Goal: Task Accomplishment & Management: Manage account settings

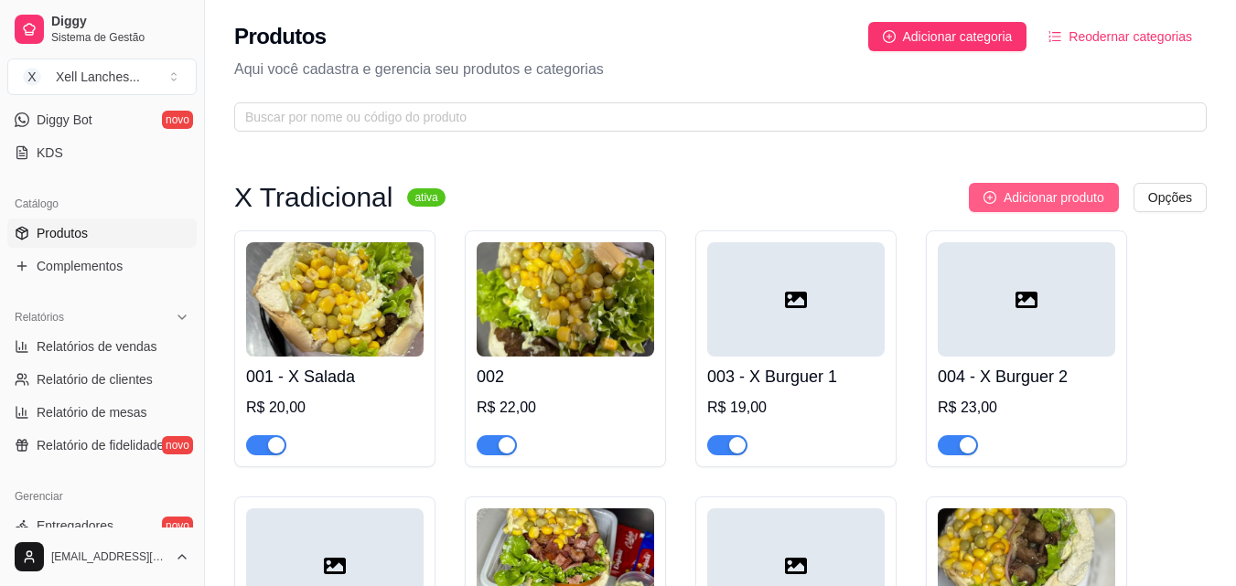
click at [1061, 203] on span "Adicionar produto" at bounding box center [1054, 198] width 101 height 20
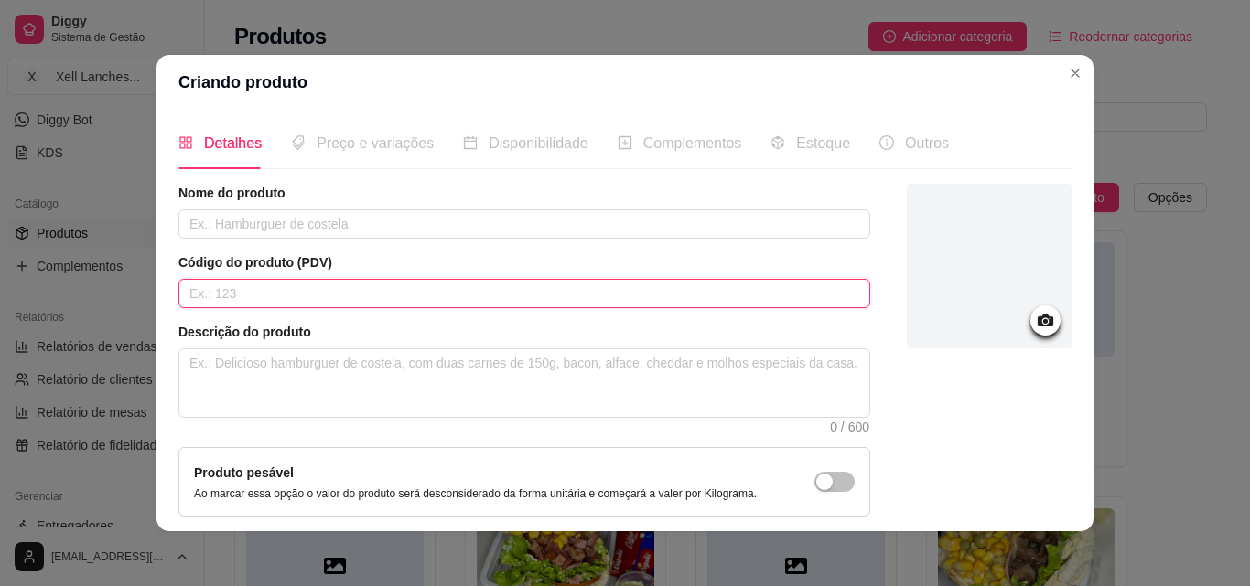
click at [214, 302] on input "text" at bounding box center [524, 293] width 692 height 29
type input "013"
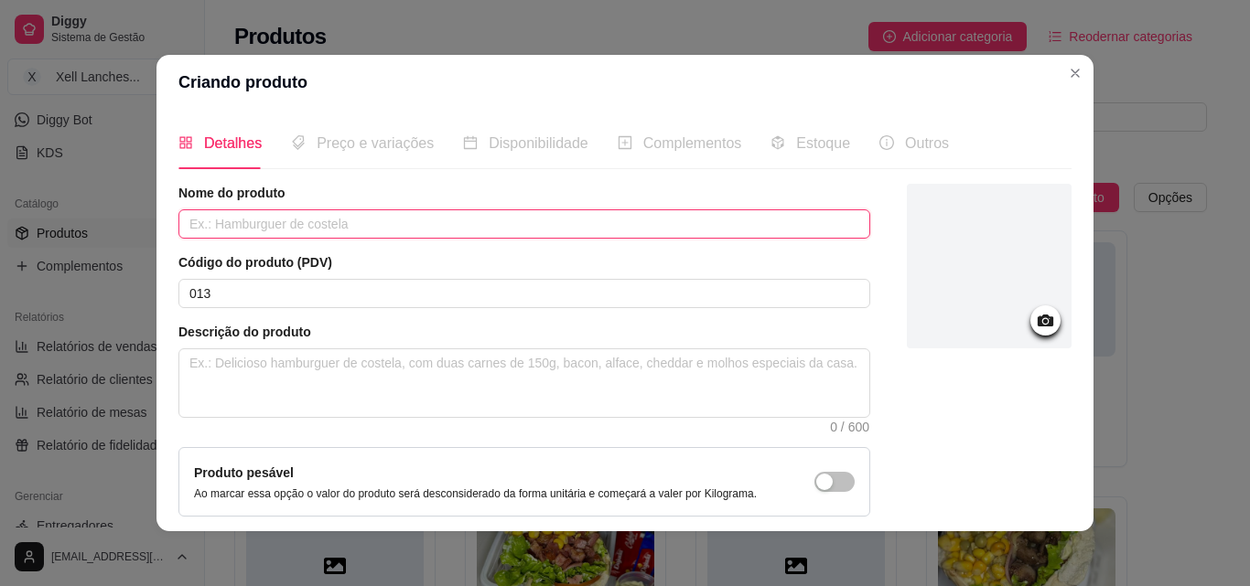
click at [219, 231] on input "text" at bounding box center [524, 224] width 692 height 29
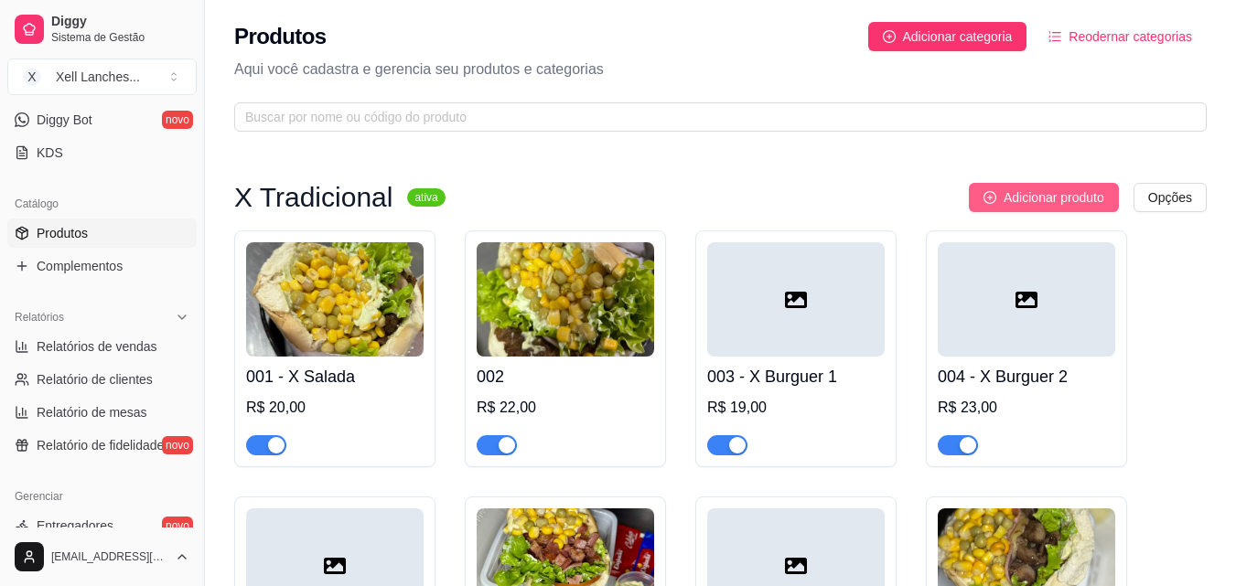
click at [1045, 195] on span "Adicionar produto" at bounding box center [1054, 198] width 101 height 20
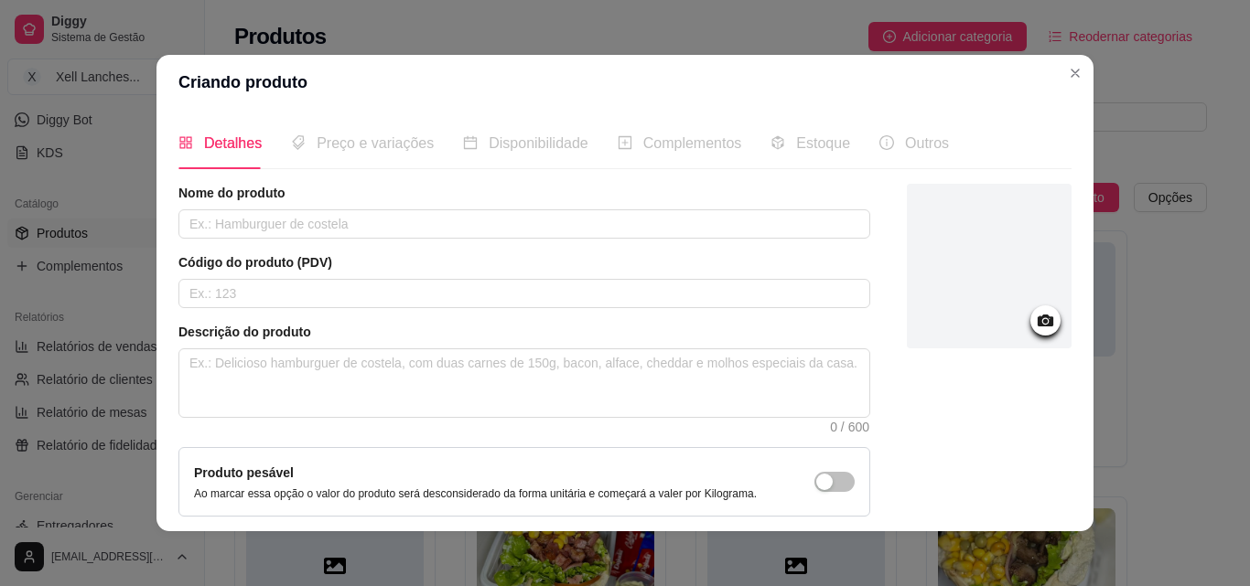
click at [285, 277] on div "Código do produto (PDV)" at bounding box center [524, 280] width 692 height 55
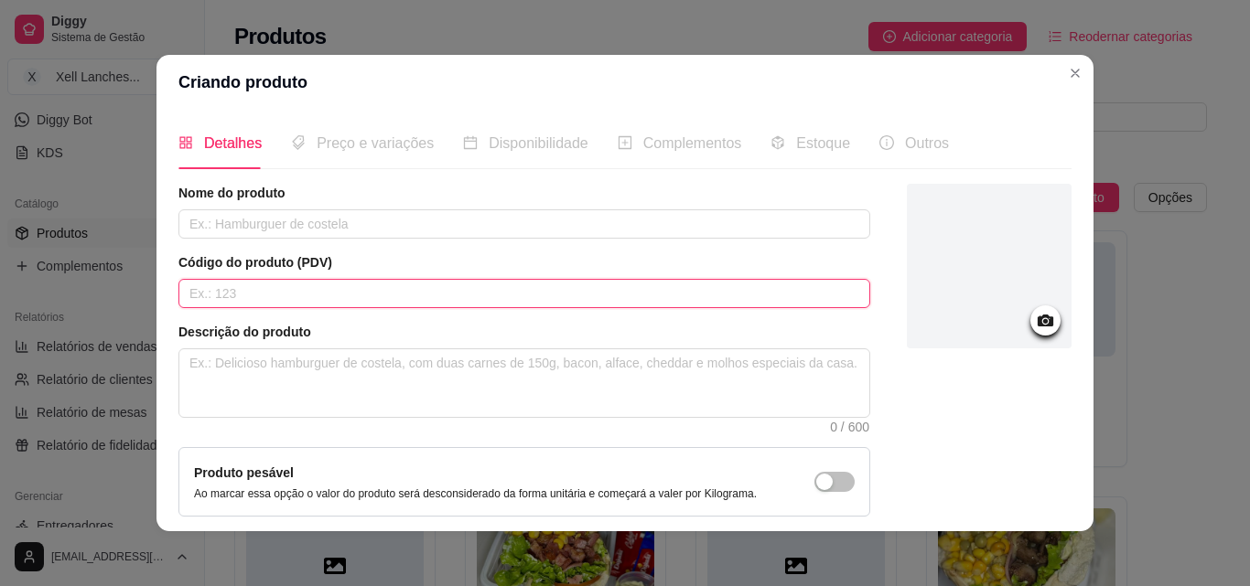
click at [276, 288] on input "text" at bounding box center [524, 293] width 692 height 29
type input "013"
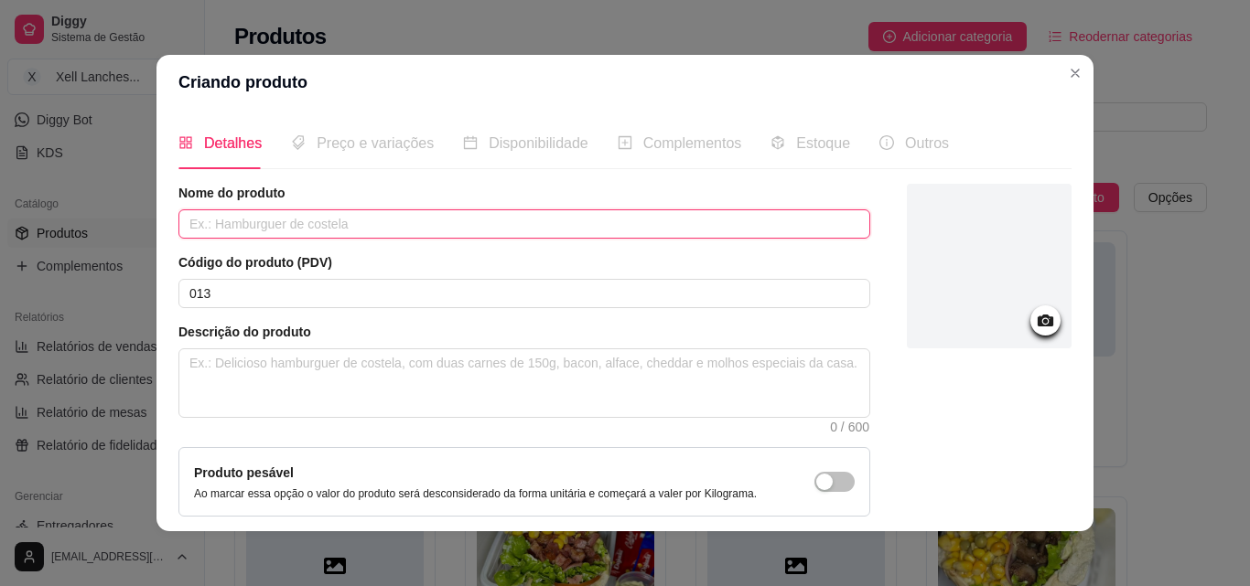
click at [284, 232] on input "text" at bounding box center [524, 224] width 692 height 29
type input "X monster ( Serve 2 pessoas)"
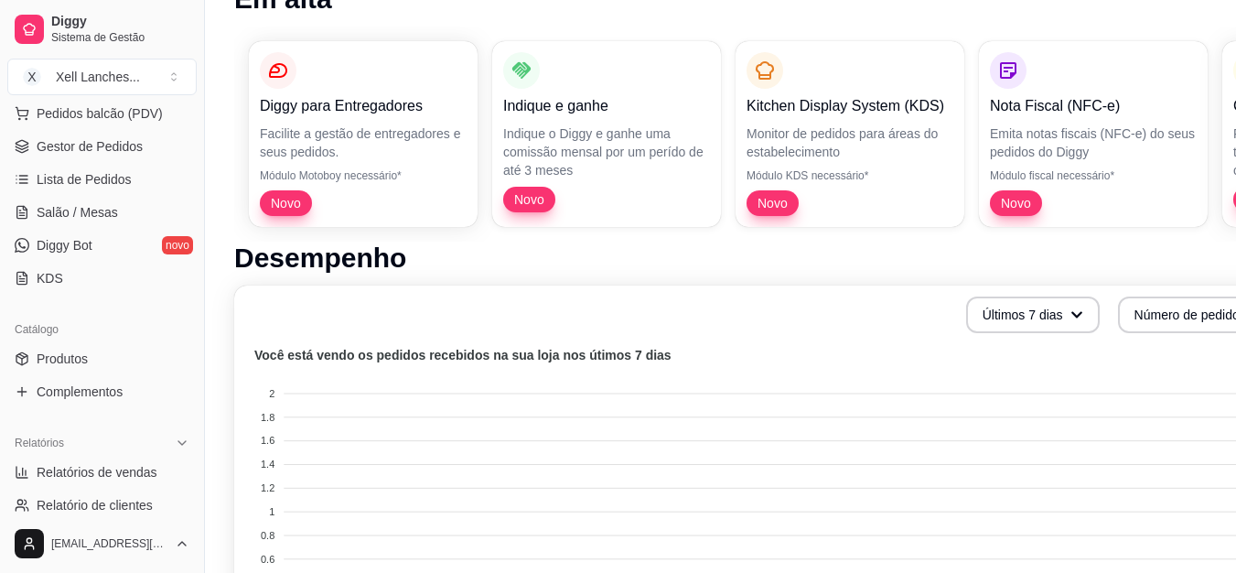
scroll to position [273, 0]
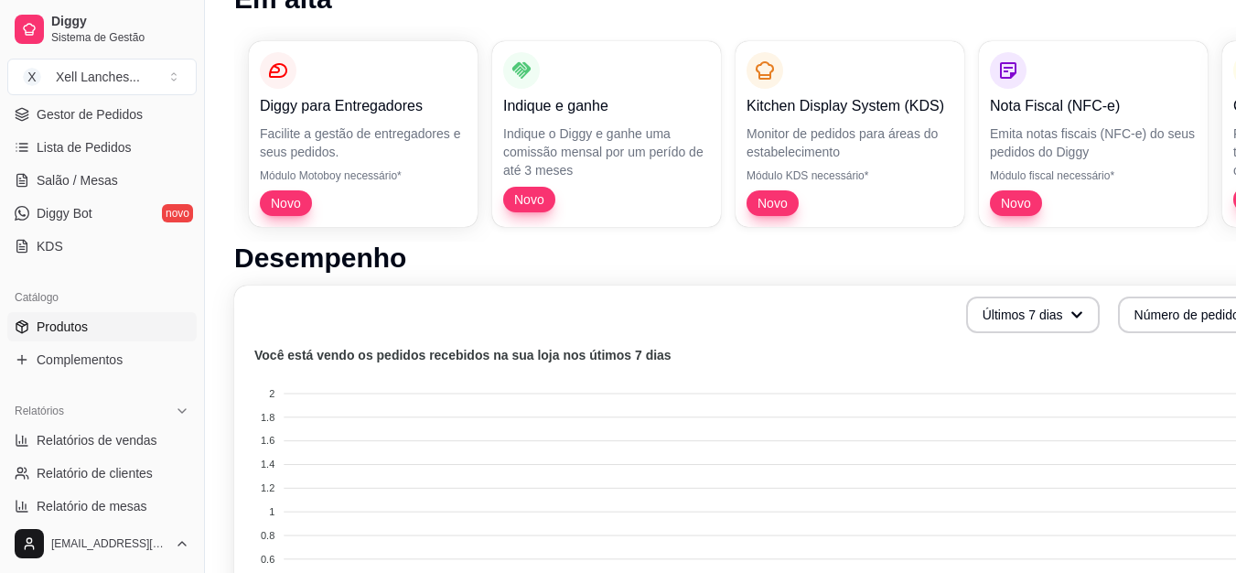
click at [90, 329] on link "Produtos" at bounding box center [101, 326] width 189 height 29
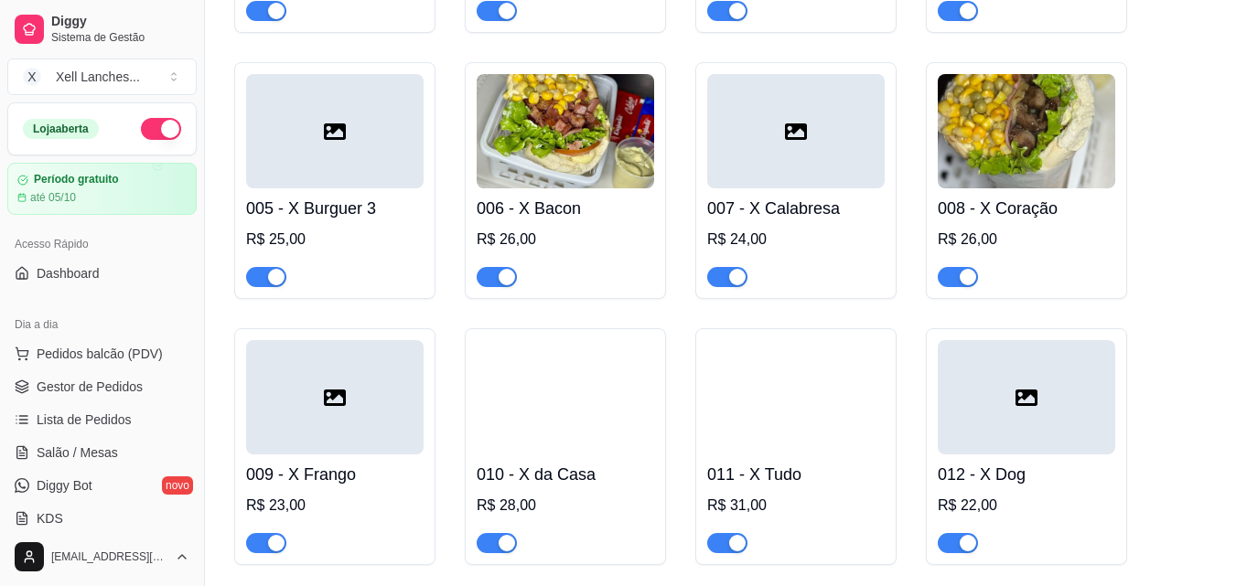
scroll to position [509, 0]
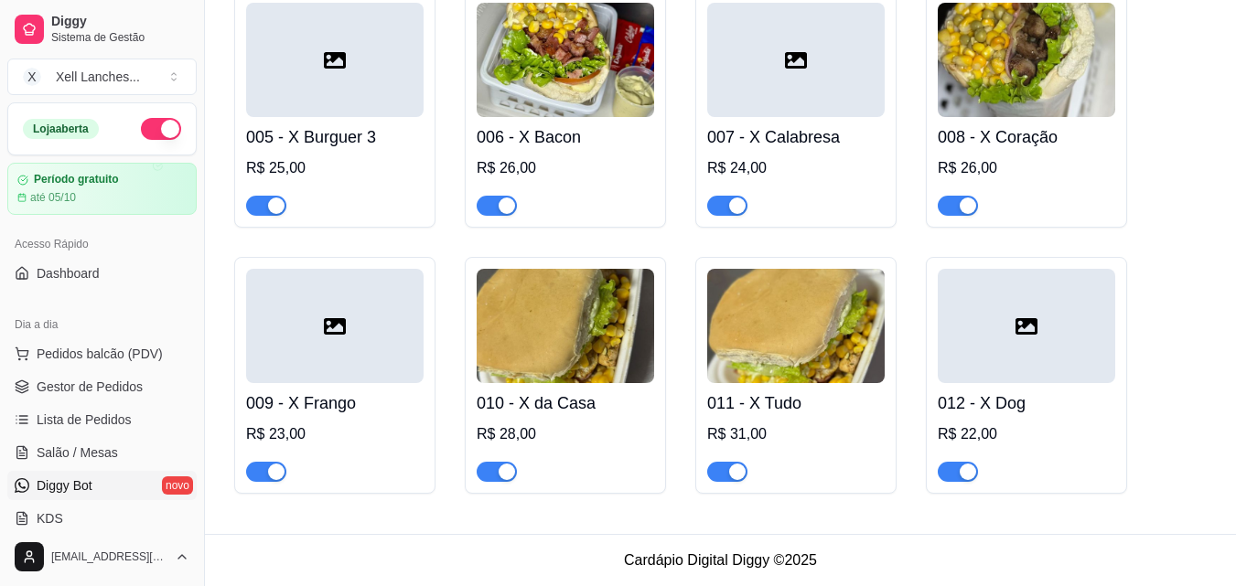
click at [145, 488] on link "Diggy Bot novo" at bounding box center [101, 485] width 189 height 29
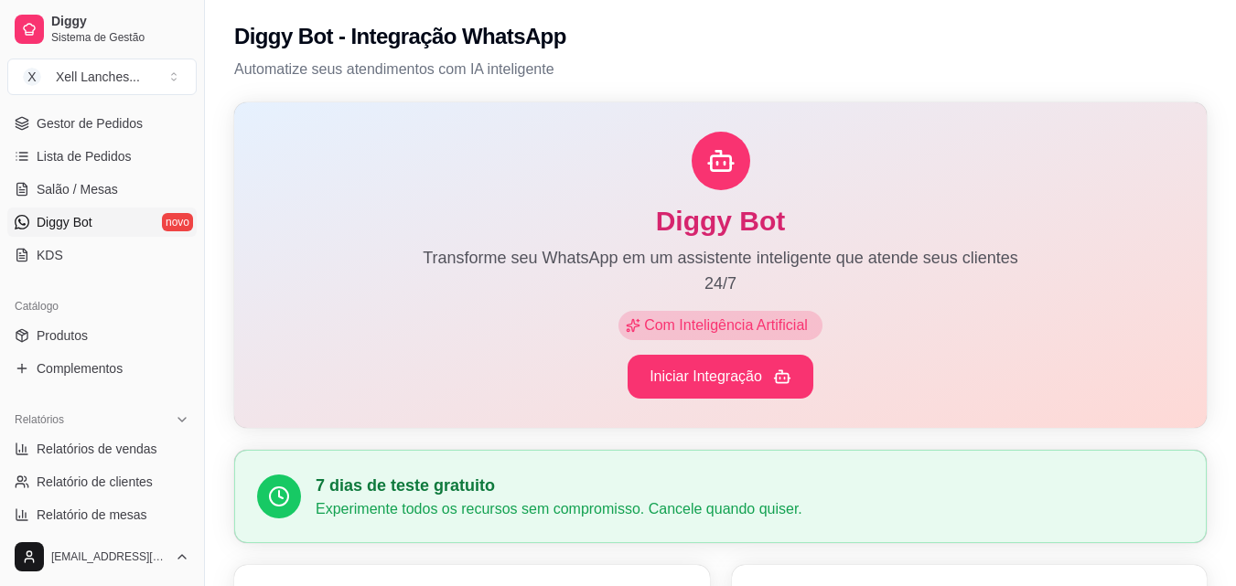
scroll to position [366, 0]
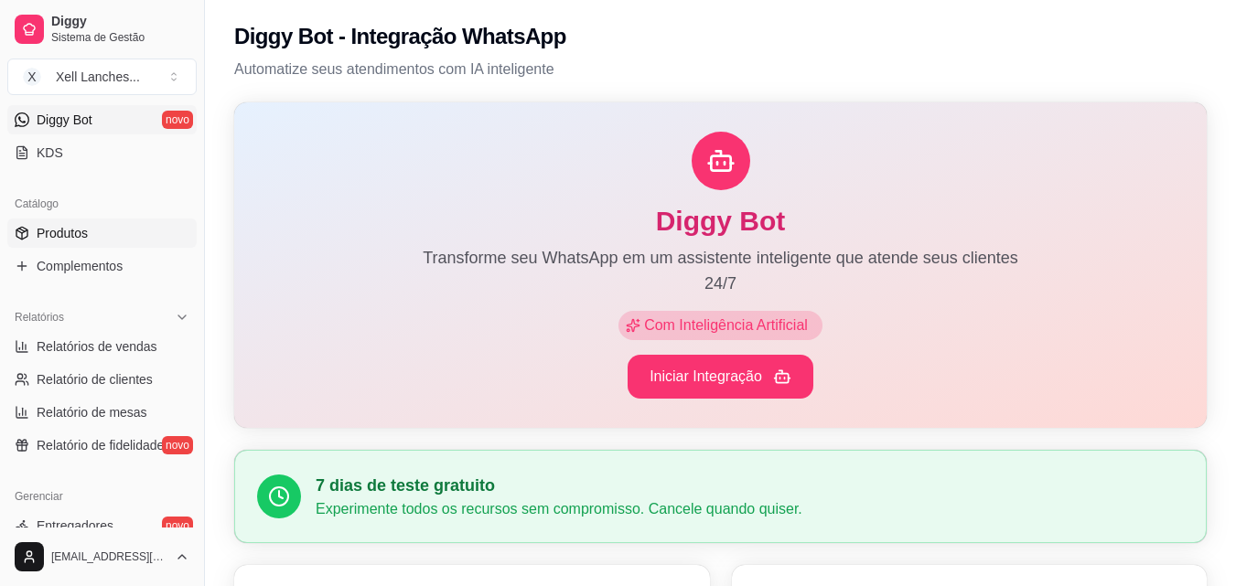
click at [82, 232] on span "Produtos" at bounding box center [62, 233] width 51 height 18
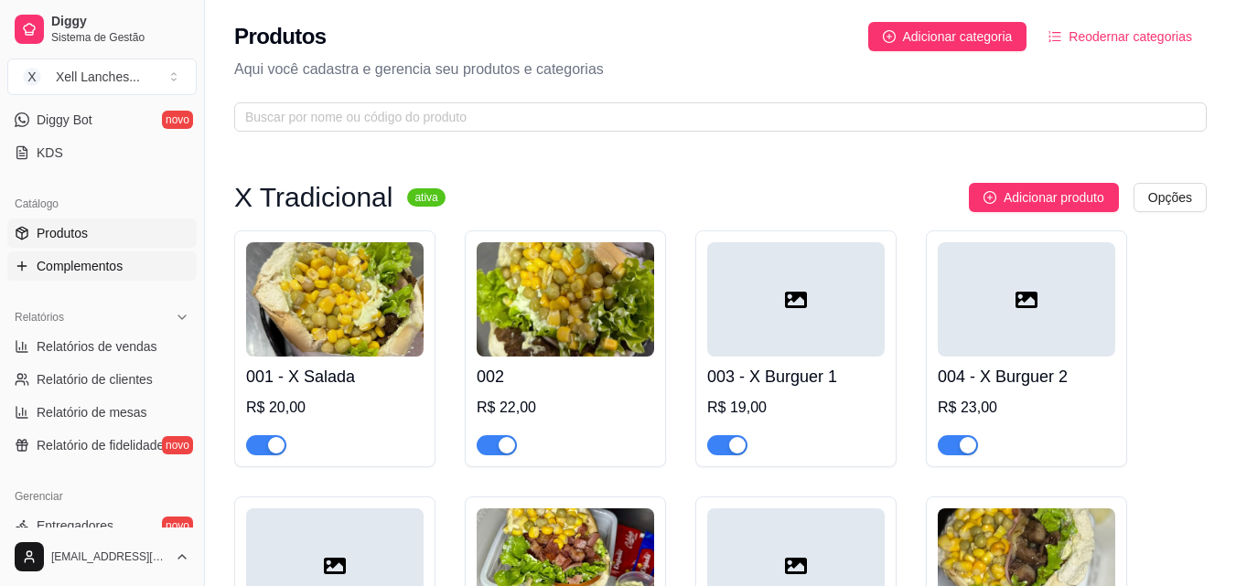
click at [100, 264] on span "Complementos" at bounding box center [80, 266] width 86 height 18
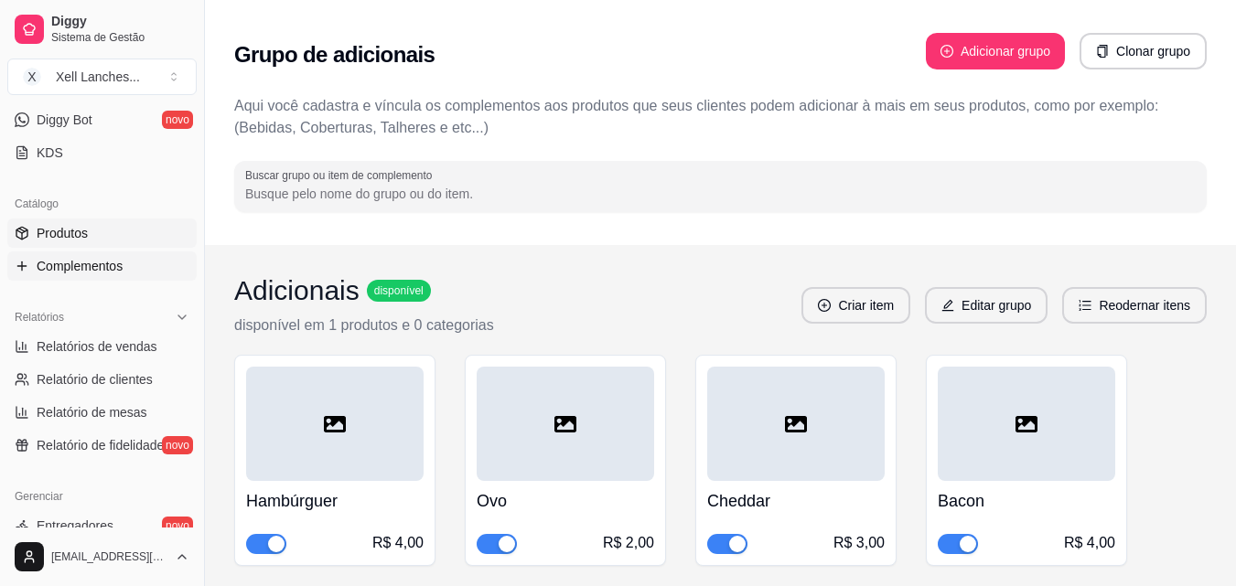
click at [77, 242] on span "Produtos" at bounding box center [62, 233] width 51 height 18
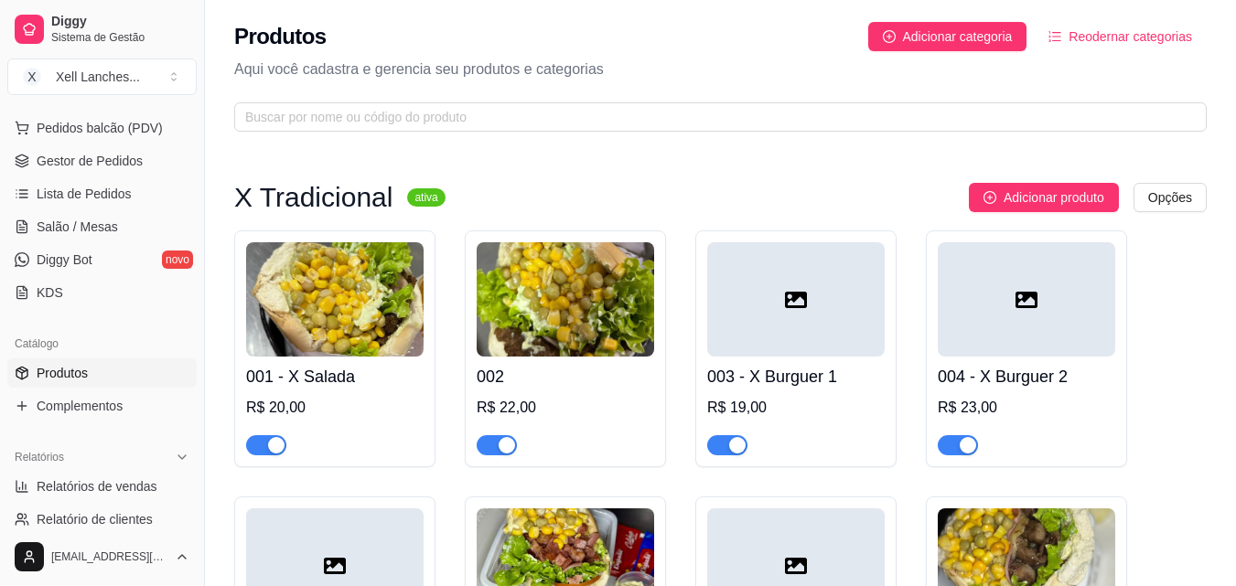
scroll to position [183, 0]
